Goal: Navigation & Orientation: Find specific page/section

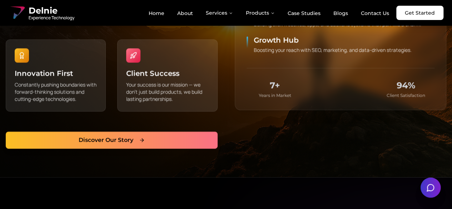
scroll to position [393, 0]
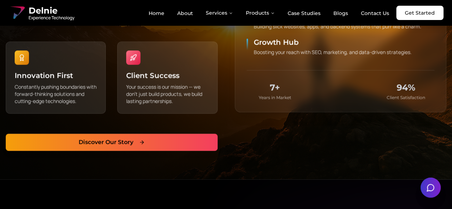
click at [181, 141] on link "Discover Our Story" at bounding box center [112, 142] width 212 height 17
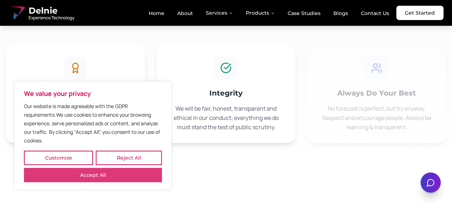
scroll to position [858, 0]
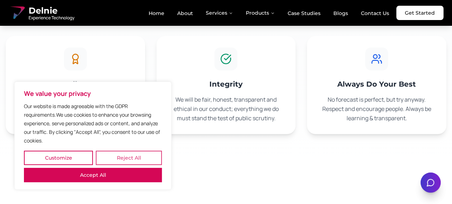
click at [104, 165] on button "Reject All" at bounding box center [129, 158] width 66 height 14
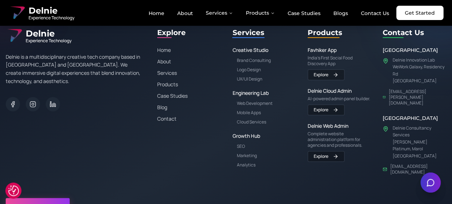
scroll to position [1430, 0]
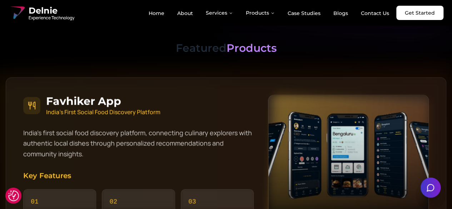
scroll to position [644, 0]
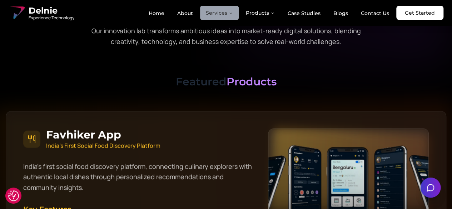
click at [231, 18] on button "Services" at bounding box center [219, 13] width 39 height 14
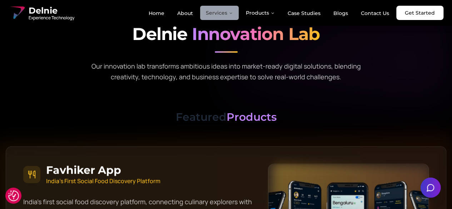
scroll to position [608, 0]
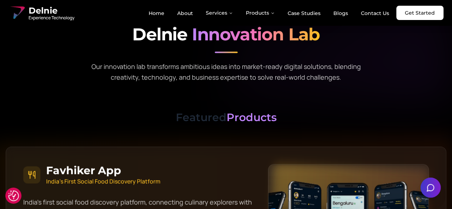
click at [232, 20] on div "Delnie Experience Technology Home About Services Products Case Studies Blogs Co…" at bounding box center [226, 12] width 435 height 17
click at [234, 16] on button "Services" at bounding box center [219, 13] width 39 height 14
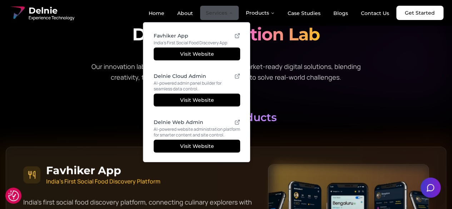
click at [227, 10] on button "Services" at bounding box center [219, 13] width 39 height 14
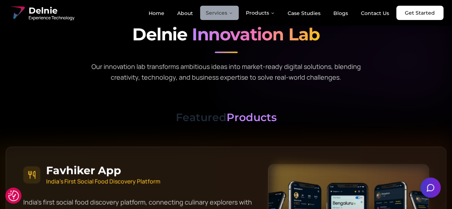
click at [228, 11] on button "Services" at bounding box center [219, 13] width 39 height 14
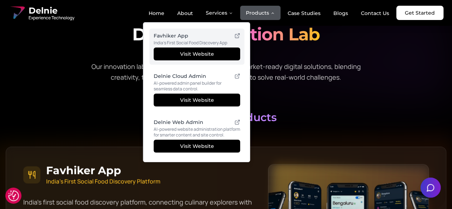
click at [240, 37] on icon "Main" at bounding box center [238, 36] width 6 height 6
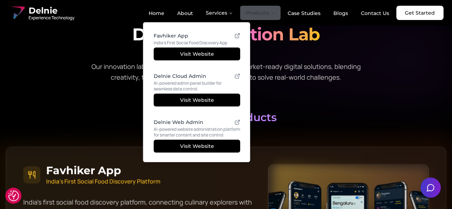
click at [275, 16] on button "Products" at bounding box center [260, 13] width 40 height 14
click at [274, 11] on icon "Main" at bounding box center [273, 13] width 4 height 4
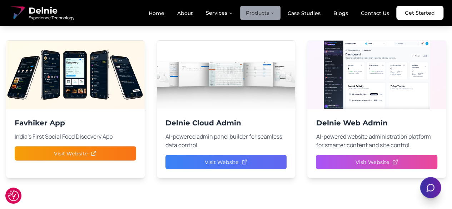
scroll to position [3289, 0]
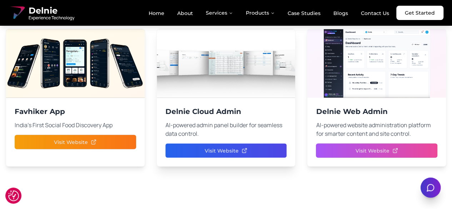
click at [235, 147] on span "Visit Website" at bounding box center [226, 150] width 43 height 7
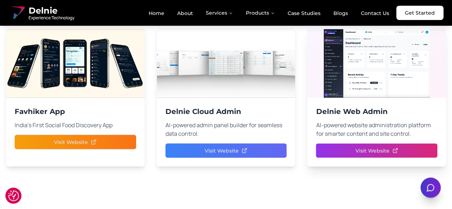
click at [353, 143] on button "Visit Website" at bounding box center [377, 150] width 122 height 14
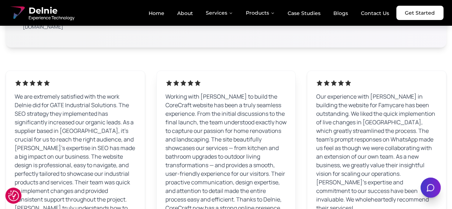
scroll to position [4362, 0]
